Goal: Task Accomplishment & Management: Manage account settings

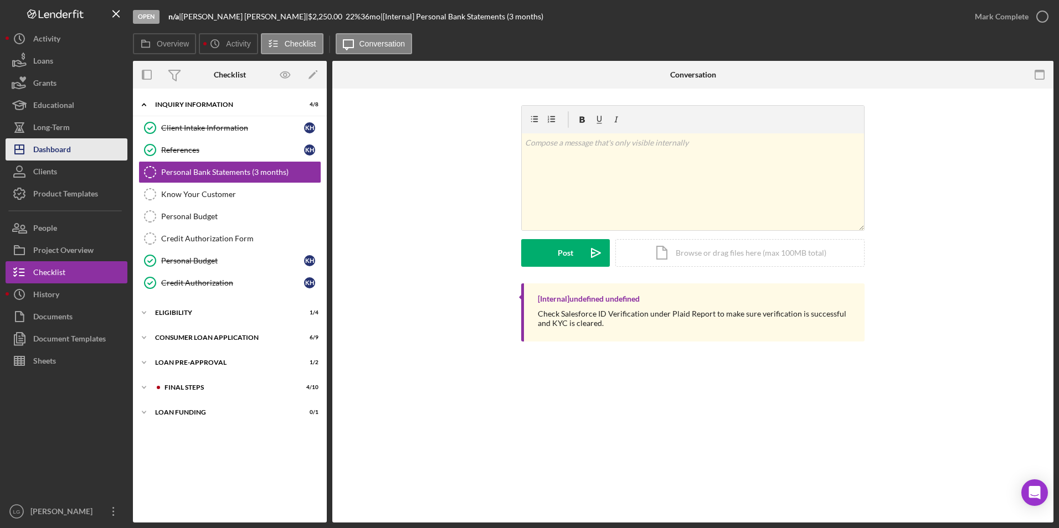
click at [68, 152] on div "Dashboard" at bounding box center [52, 150] width 38 height 25
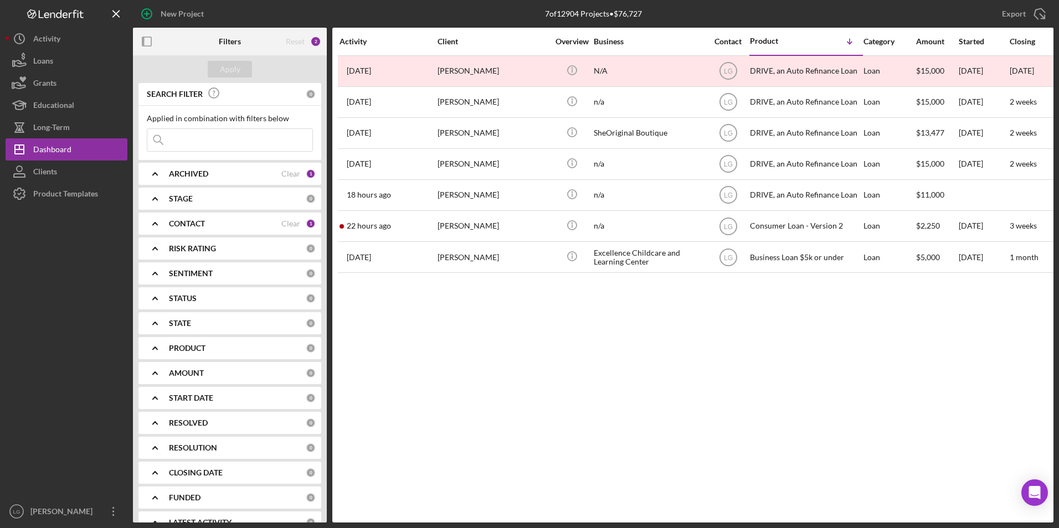
click at [254, 138] on input at bounding box center [229, 140] width 165 height 22
click at [429, 361] on div "Activity Client Overview Business Contact Product Icon/Table Sort Arrow Categor…" at bounding box center [692, 275] width 721 height 495
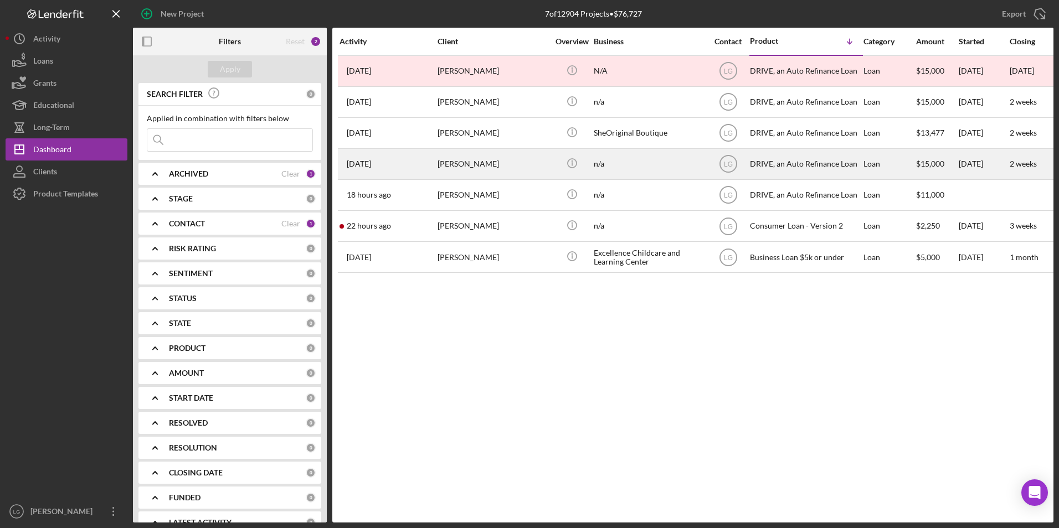
click at [491, 169] on div "[PERSON_NAME]" at bounding box center [493, 164] width 111 height 29
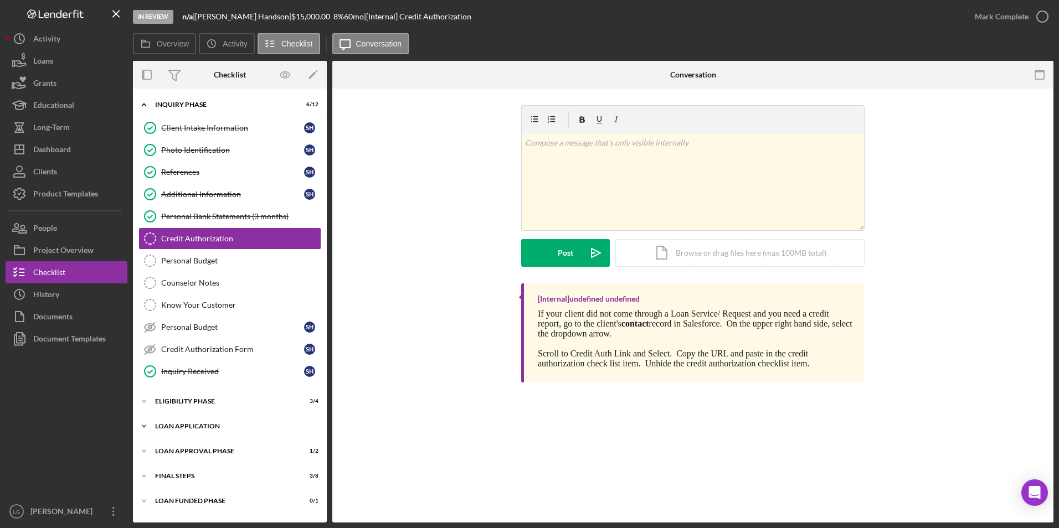
drag, startPoint x: 214, startPoint y: 426, endPoint x: 214, endPoint y: 418, distance: 7.8
click at [214, 425] on div "Loan Application" at bounding box center [234, 426] width 158 height 7
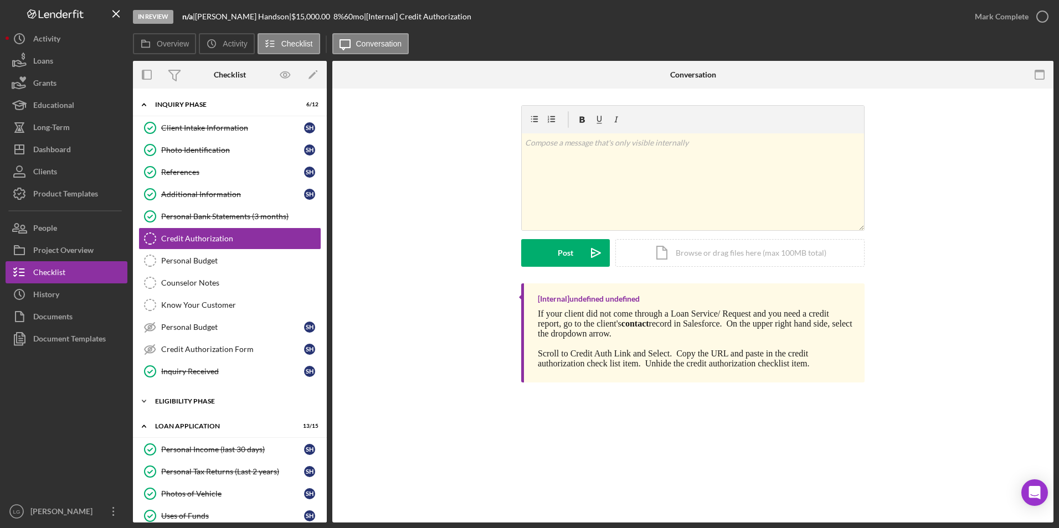
click at [209, 403] on div "Eligibility Phase" at bounding box center [234, 401] width 158 height 7
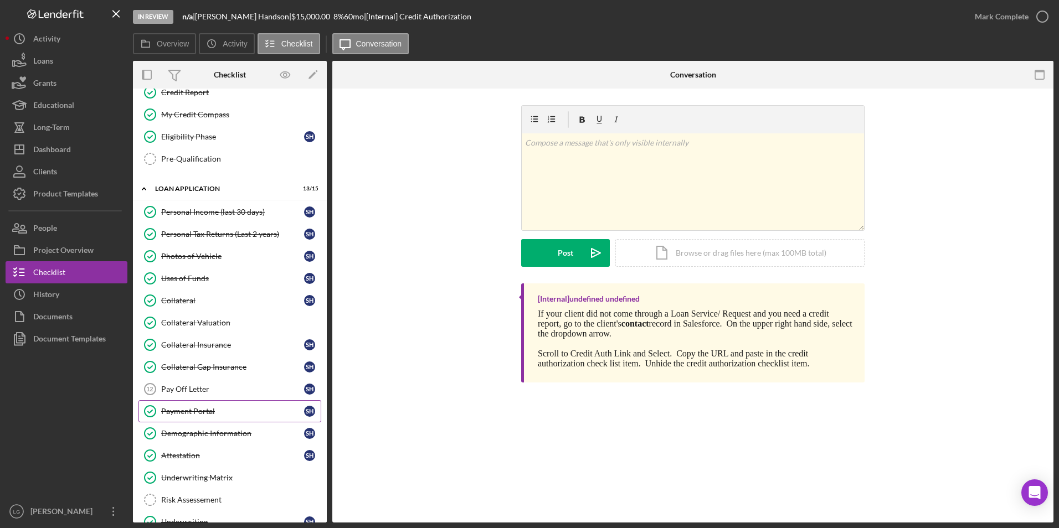
scroll to position [429, 0]
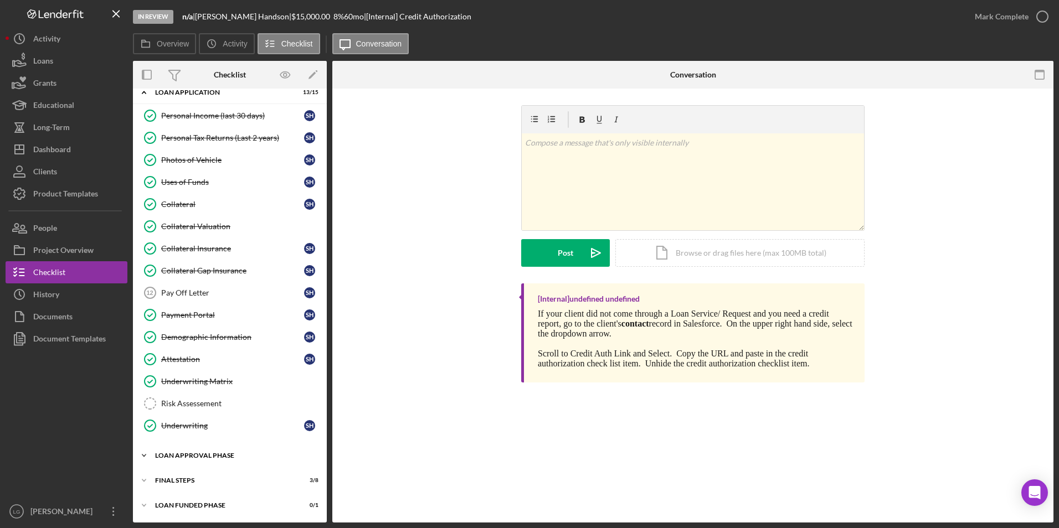
click at [204, 458] on div "Loan Approval Phase" at bounding box center [234, 456] width 158 height 7
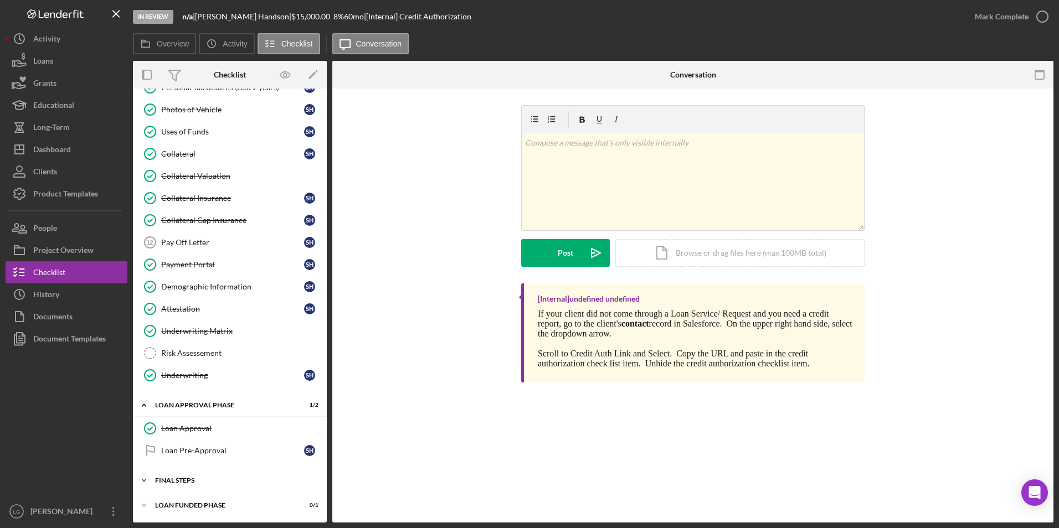
click at [192, 483] on div "FINAL STEPS" at bounding box center [234, 480] width 158 height 7
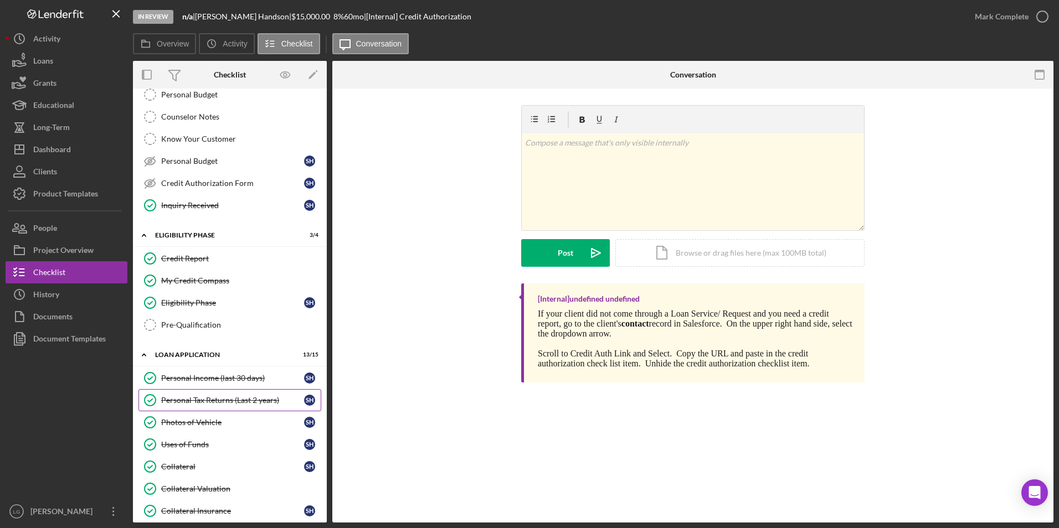
scroll to position [332, 0]
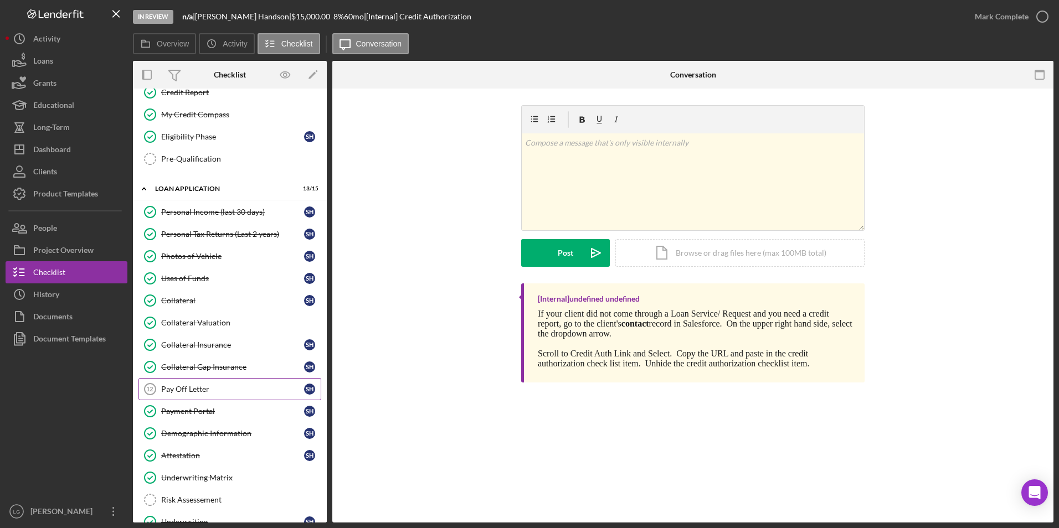
click at [194, 390] on div "Pay Off Letter" at bounding box center [232, 389] width 143 height 9
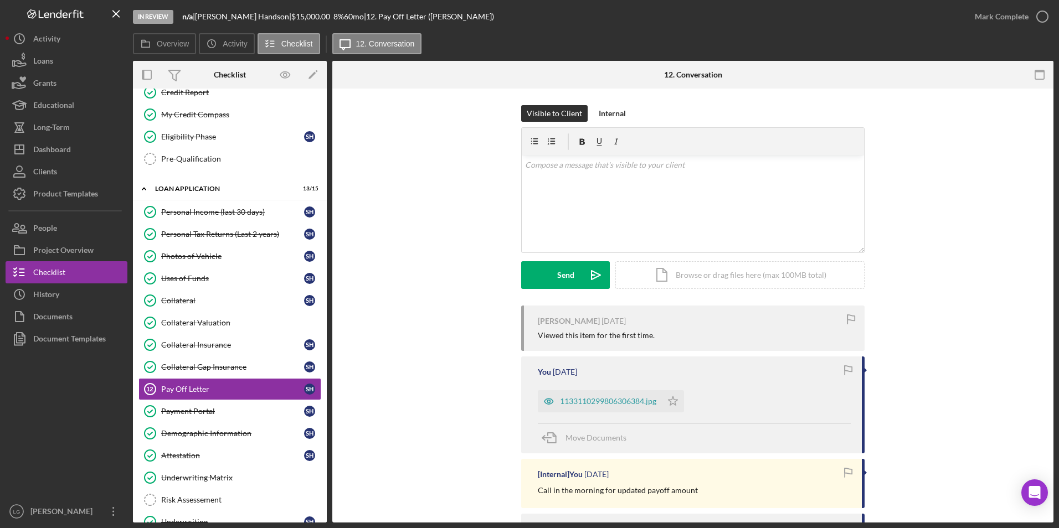
scroll to position [166, 0]
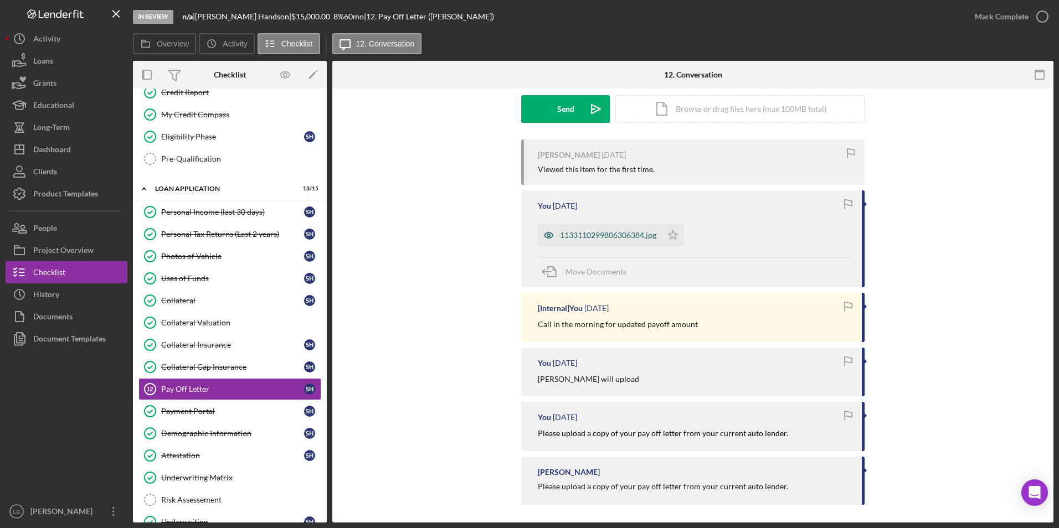
click at [604, 243] on div "1133110299806306384.jpg" at bounding box center [600, 235] width 124 height 22
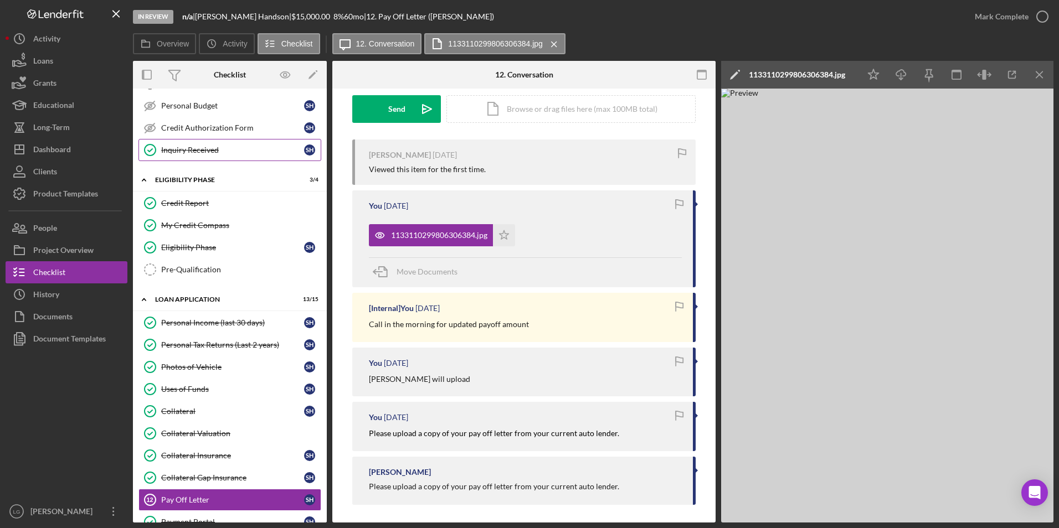
scroll to position [55, 0]
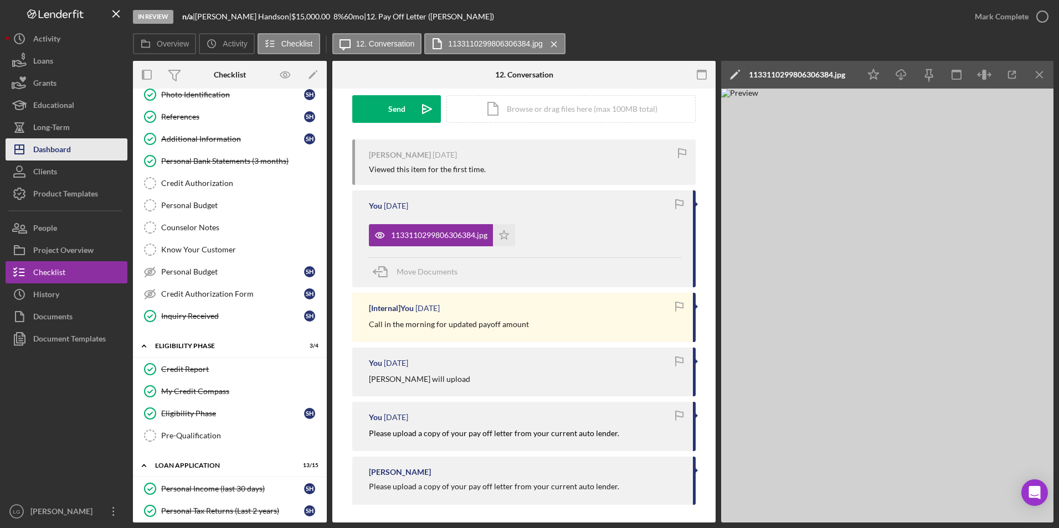
click at [23, 148] on icon "Icon/Dashboard" at bounding box center [20, 150] width 28 height 28
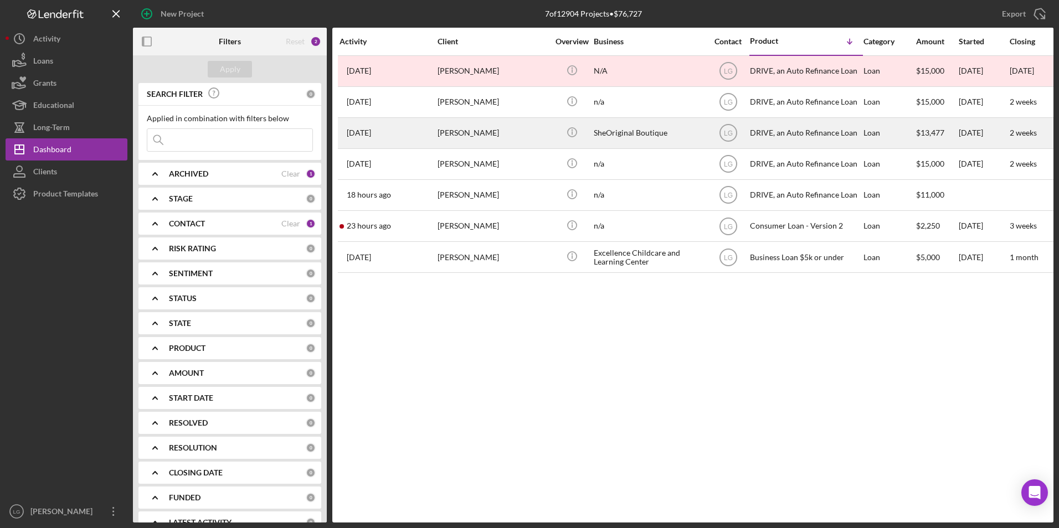
click at [419, 121] on div "[DATE] [PERSON_NAME]" at bounding box center [388, 133] width 97 height 29
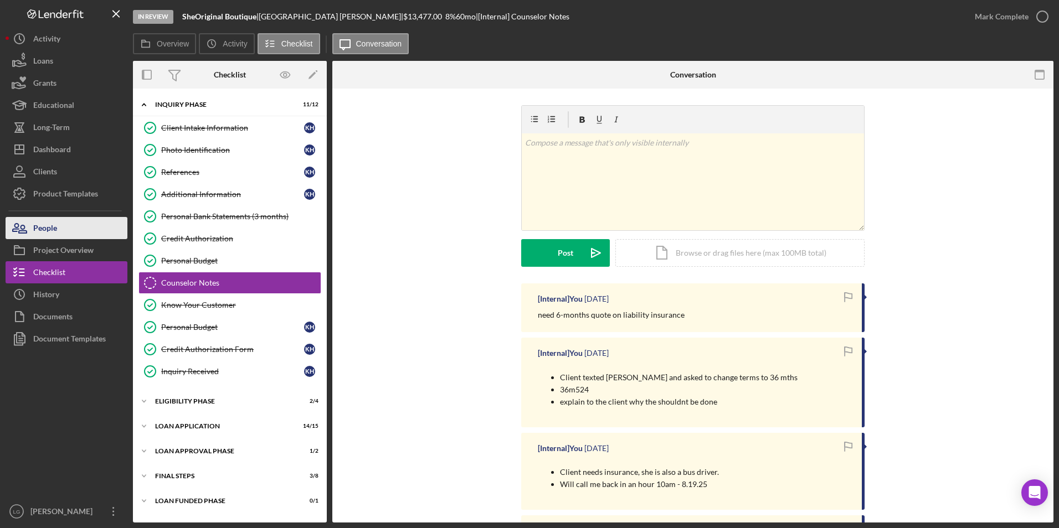
click at [37, 222] on div "People" at bounding box center [45, 229] width 24 height 25
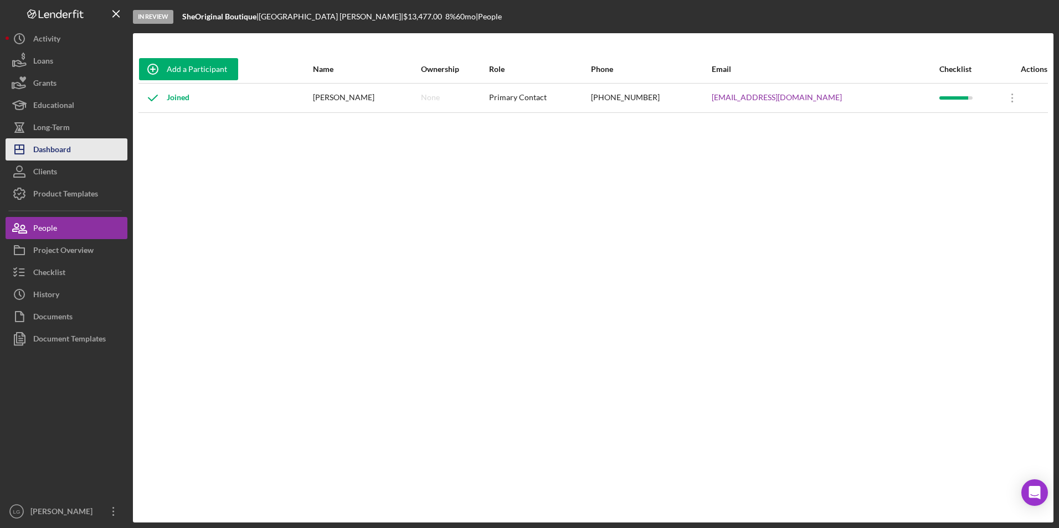
click at [42, 148] on div "Dashboard" at bounding box center [52, 150] width 38 height 25
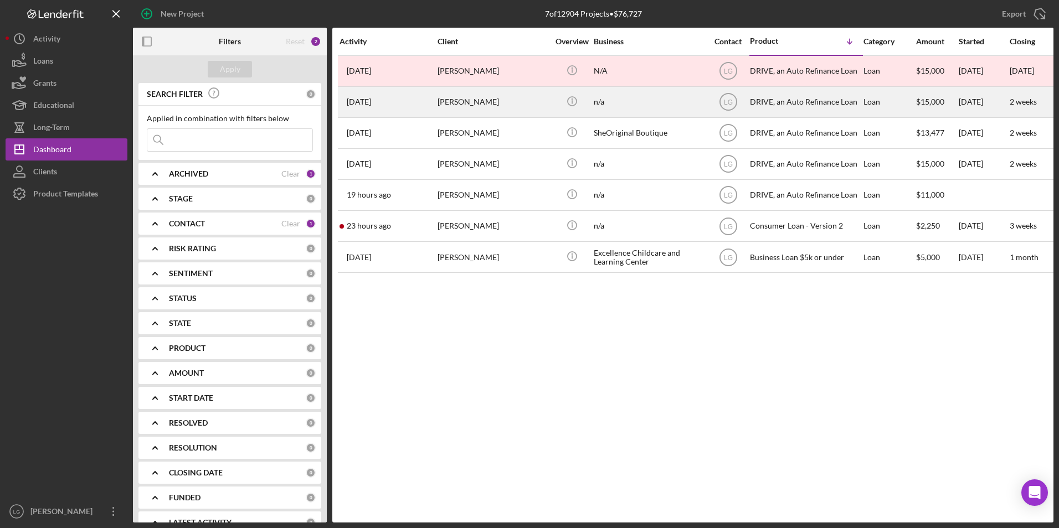
click at [371, 101] on time "[DATE]" at bounding box center [359, 101] width 24 height 9
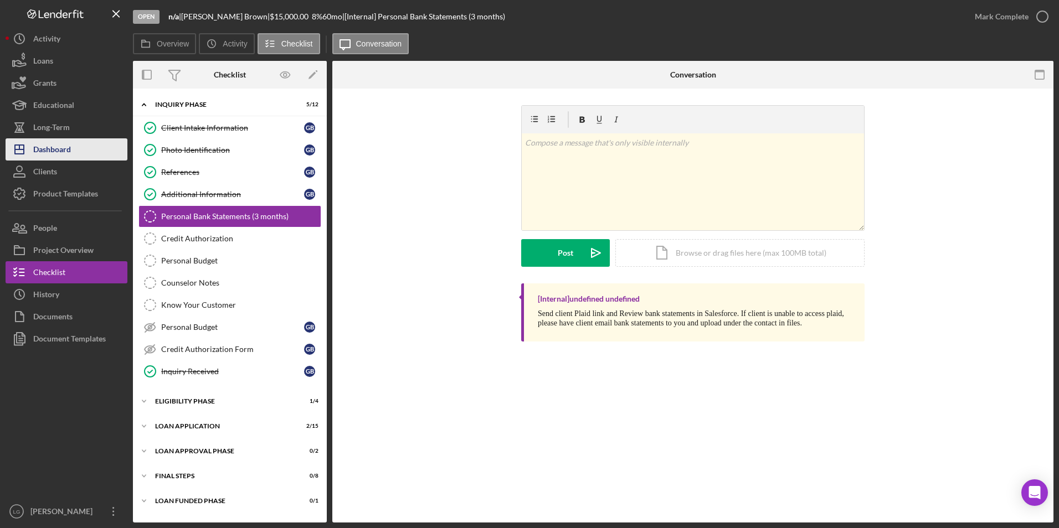
click at [56, 148] on div "Dashboard" at bounding box center [52, 150] width 38 height 25
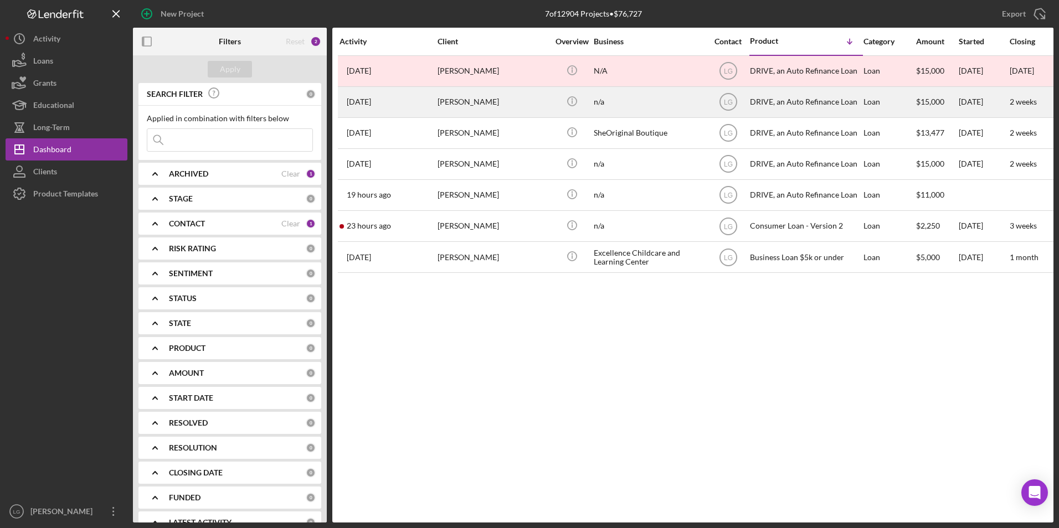
click at [466, 107] on div "[PERSON_NAME]" at bounding box center [493, 102] width 111 height 29
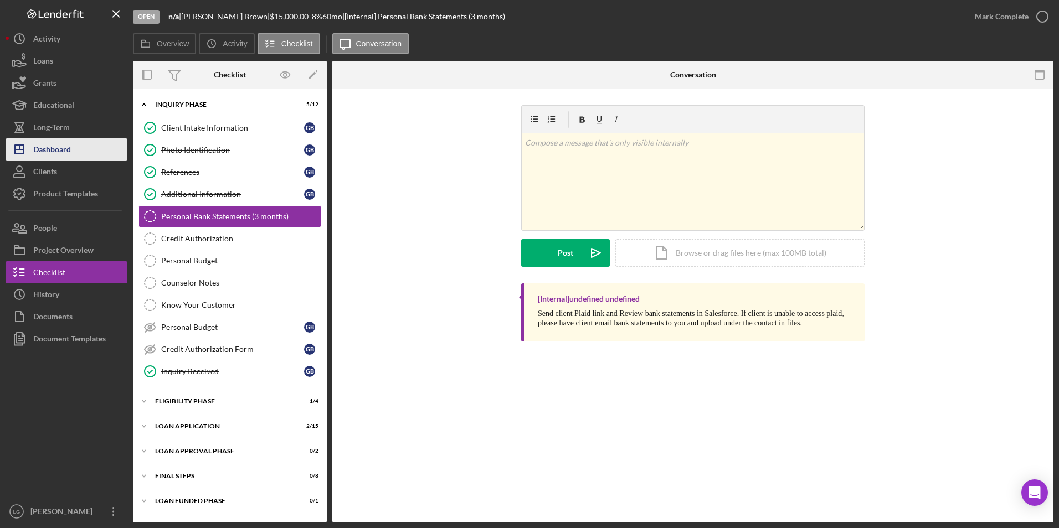
click at [77, 151] on button "Icon/Dashboard Dashboard" at bounding box center [67, 149] width 122 height 22
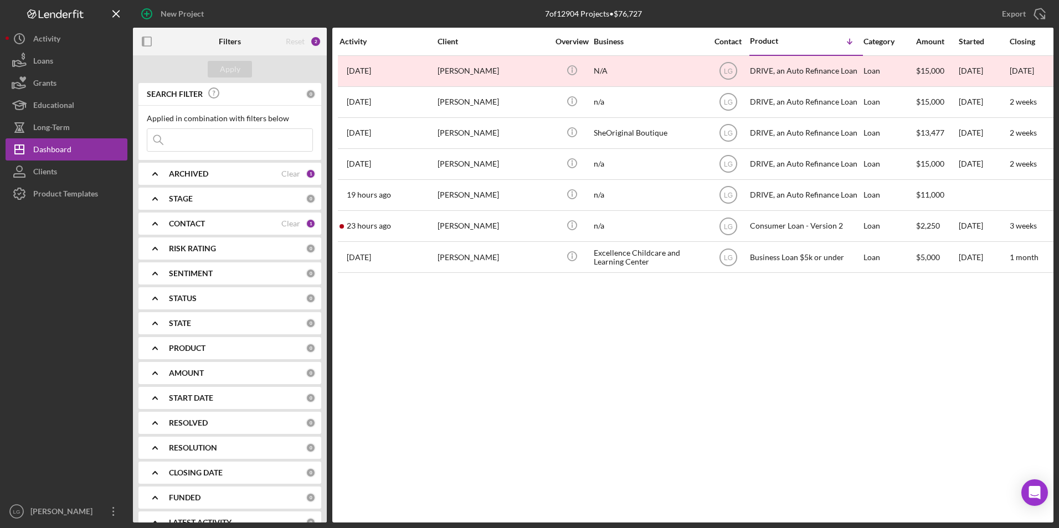
click at [510, 372] on div "Activity Client Overview Business Contact Product Icon/Table Sort Arrow Categor…" at bounding box center [692, 275] width 721 height 495
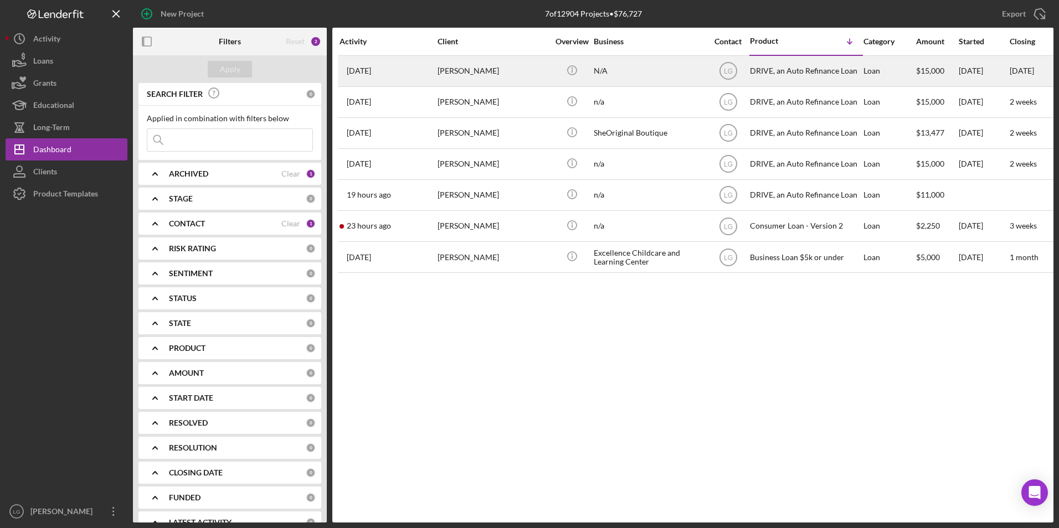
click at [400, 68] on div "[DATE] [PERSON_NAME]" at bounding box center [388, 70] width 97 height 29
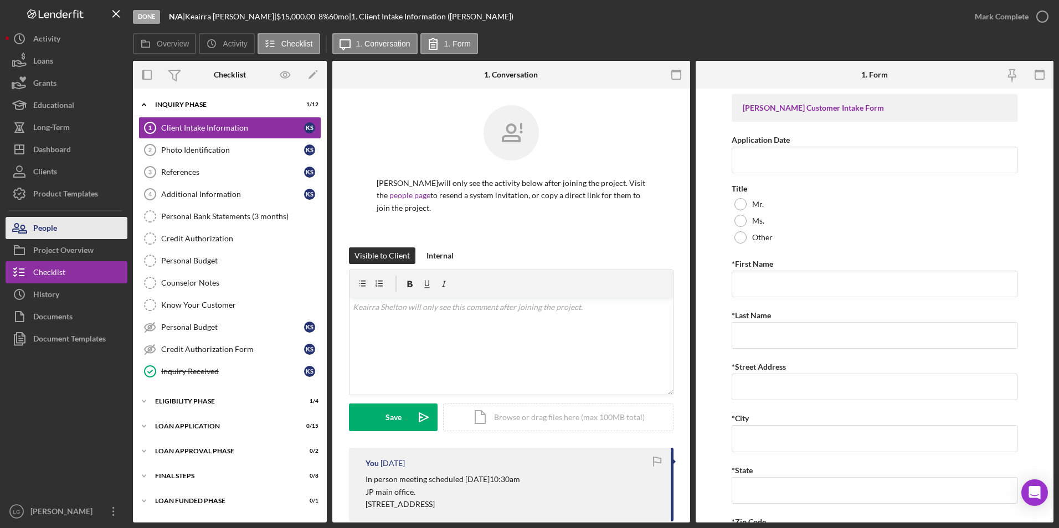
click at [73, 229] on button "People" at bounding box center [67, 228] width 122 height 22
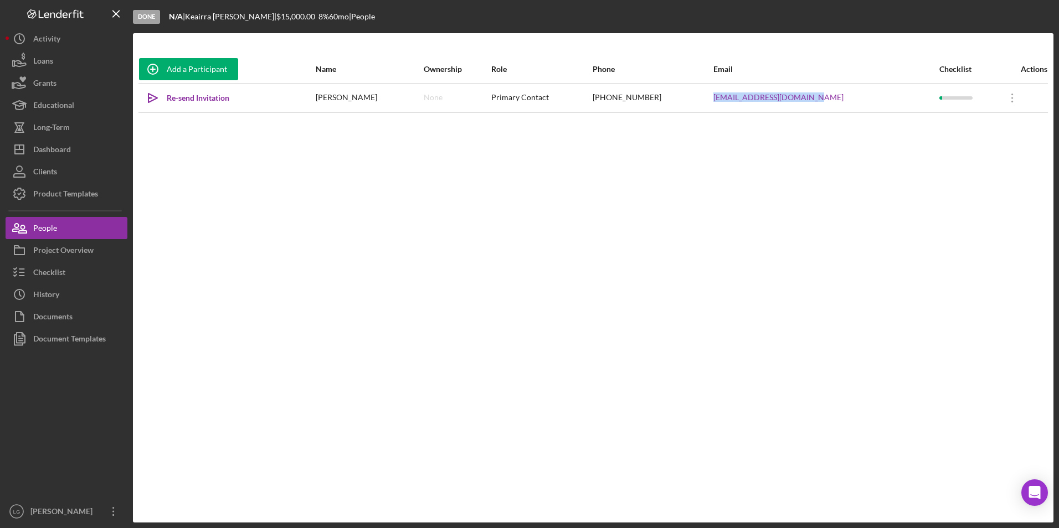
drag, startPoint x: 837, startPoint y: 92, endPoint x: 728, endPoint y: 92, distance: 109.1
click at [728, 92] on tr "Icon/icon-invite-send Re-send Invitation [PERSON_NAME] None Primary Contact [PH…" at bounding box center [592, 97] width 909 height 29
drag, startPoint x: 728, startPoint y: 92, endPoint x: 764, endPoint y: 97, distance: 35.8
copy tr "[EMAIL_ADDRESS][DOMAIN_NAME]"
click at [90, 147] on button "Icon/Dashboard Dashboard" at bounding box center [67, 149] width 122 height 22
